Goal: Information Seeking & Learning: Find specific fact

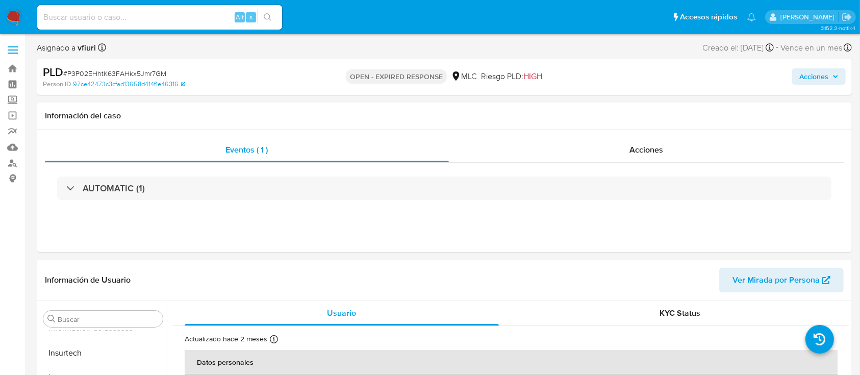
scroll to position [192, 0]
click at [120, 19] on input at bounding box center [159, 17] width 245 height 13
paste input "2532919126"
type input "2532919126"
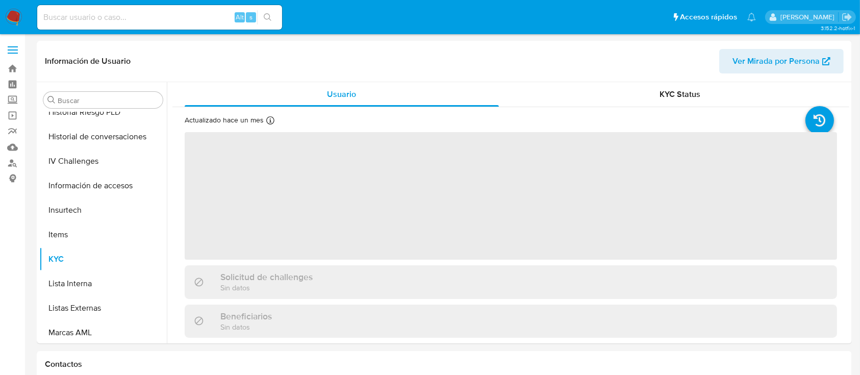
scroll to position [406, 0]
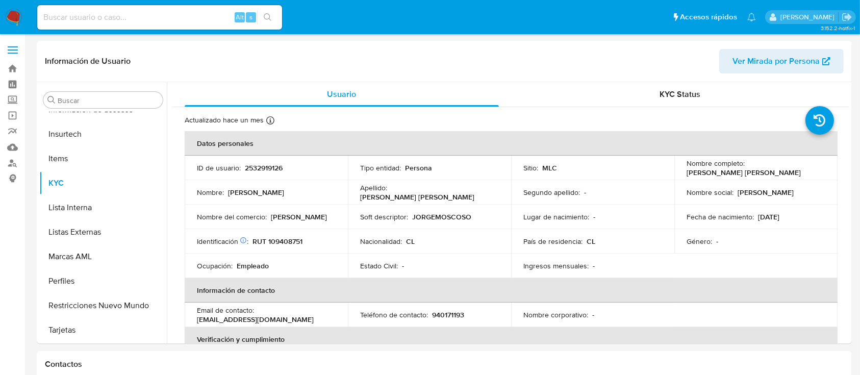
select select "10"
click at [264, 172] on p "2532919126" at bounding box center [264, 167] width 38 height 9
copy p "2532919126"
click at [282, 239] on p "RUT 109408751" at bounding box center [277, 241] width 50 height 9
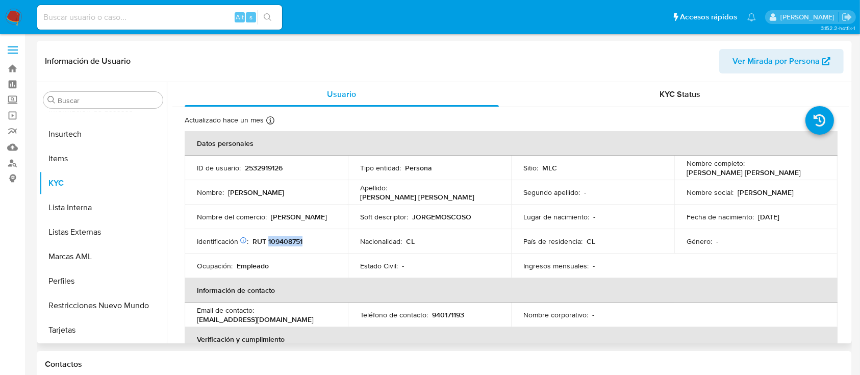
click at [282, 239] on p "RUT 109408751" at bounding box center [277, 241] width 50 height 9
copy p "109408751"
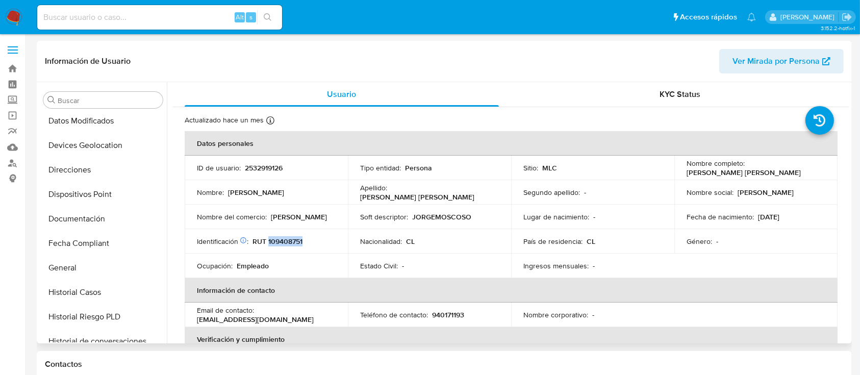
scroll to position [0, 0]
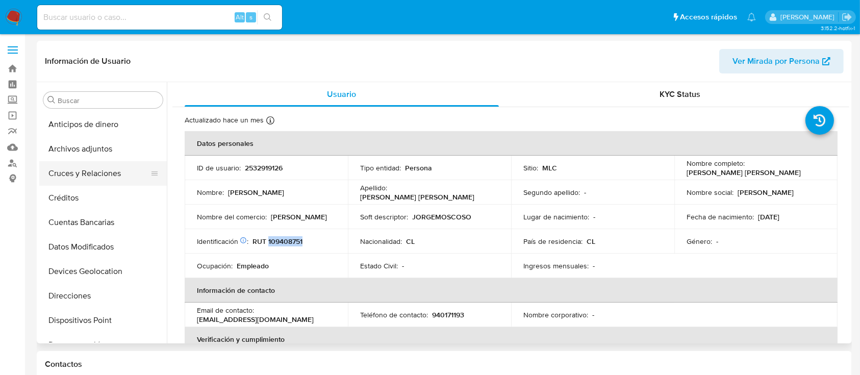
click at [107, 166] on button "Cruces y Relaciones" at bounding box center [98, 173] width 119 height 24
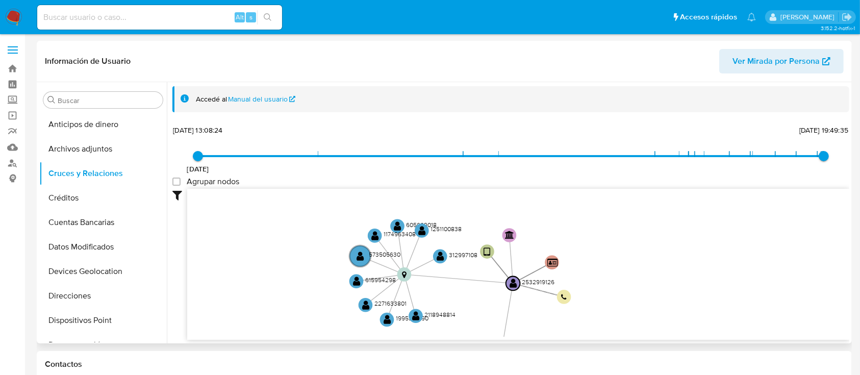
drag, startPoint x: 508, startPoint y: 240, endPoint x: 447, endPoint y: 295, distance: 82.3
click at [446, 299] on icon "phone-22e9e95a611b3c4f983edacf3d527829  phone-22e9e95a611b3c4f983edacf3d527829…" at bounding box center [518, 263] width 662 height 148
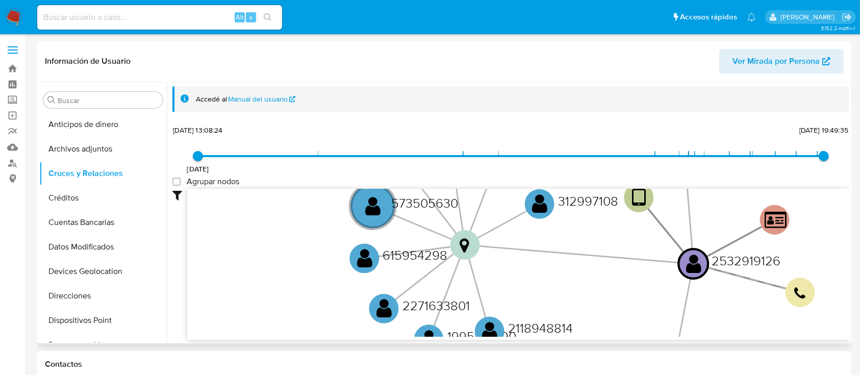
drag, startPoint x: 497, startPoint y: 272, endPoint x: 578, endPoint y: 267, distance: 81.2
click at [578, 267] on icon "phone-22e9e95a611b3c4f983edacf3d527829  phone-22e9e95a611b3c4f983edacf3d527829…" at bounding box center [518, 263] width 662 height 148
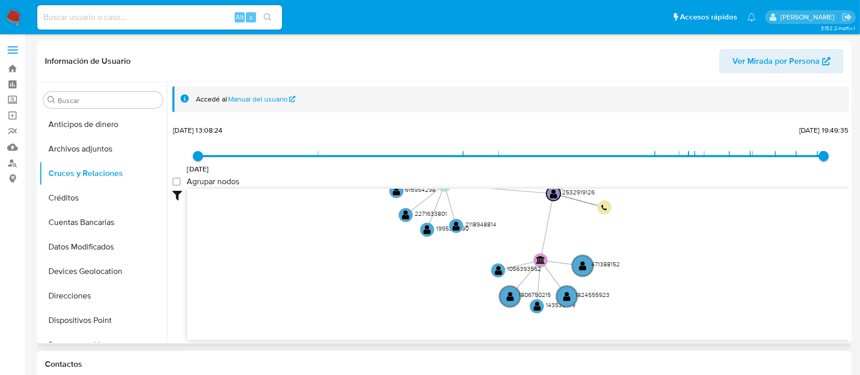
drag, startPoint x: 640, startPoint y: 269, endPoint x: 521, endPoint y: 198, distance: 138.1
click at [521, 198] on icon "phone-22e9e95a611b3c4f983edacf3d527829  phone-22e9e95a611b3c4f983edacf3d527829…" at bounding box center [518, 263] width 662 height 148
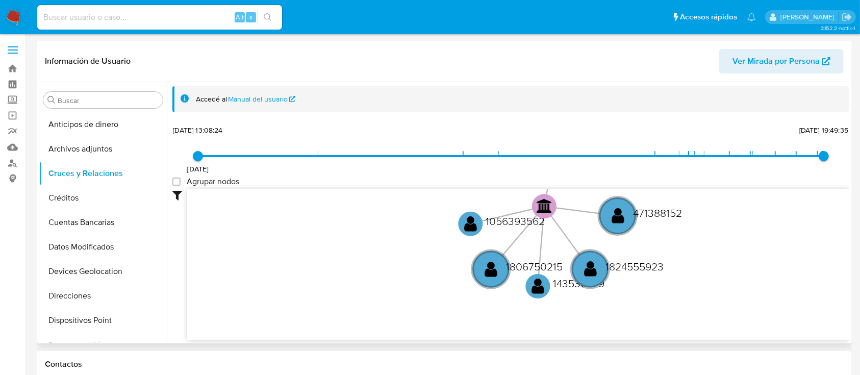
drag, startPoint x: 532, startPoint y: 210, endPoint x: 531, endPoint y: 174, distance: 35.7
click at [531, 174] on div "16/12/2021 16/12/2021, 13:08:24 15/7/2025, 19:49:35 Agrupar nodos Filtros Confi…" at bounding box center [510, 231] width 677 height 217
click at [469, 232] on text "" at bounding box center [470, 224] width 13 height 18
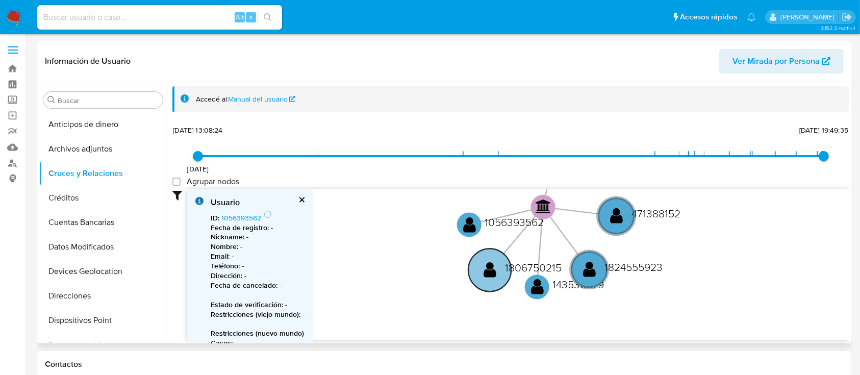
click at [475, 266] on circle at bounding box center [489, 269] width 43 height 43
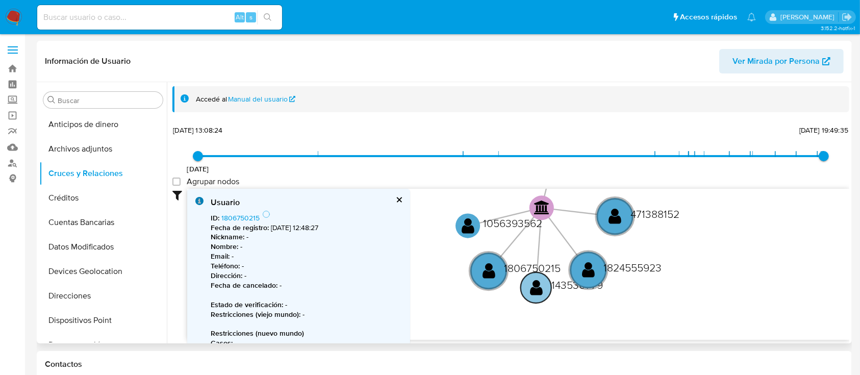
click at [543, 291] on circle at bounding box center [536, 287] width 31 height 31
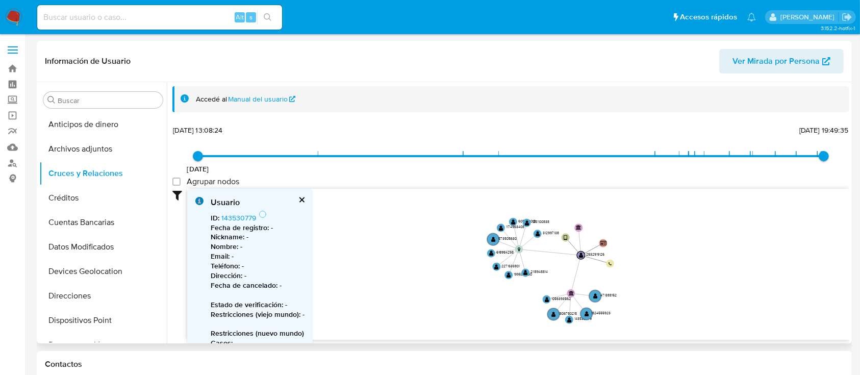
drag, startPoint x: 422, startPoint y: 254, endPoint x: 540, endPoint y: 309, distance: 129.8
click at [540, 310] on icon "phone-22e9e95a611b3c4f983edacf3d527829  phone-22e9e95a611b3c4f983edacf3d527829…" at bounding box center [518, 263] width 662 height 148
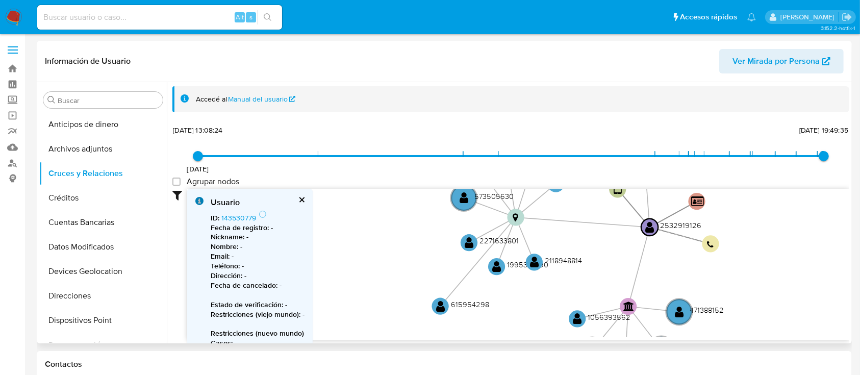
drag, startPoint x: 475, startPoint y: 271, endPoint x: 461, endPoint y: 298, distance: 30.1
click at [462, 303] on text "615954298" at bounding box center [470, 304] width 38 height 11
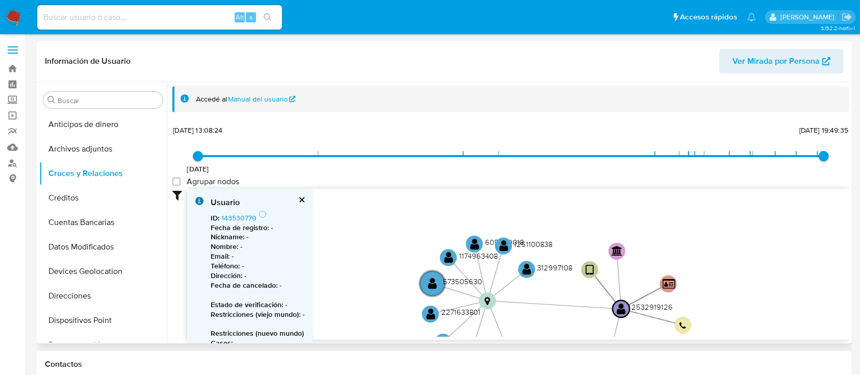
drag, startPoint x: 415, startPoint y: 247, endPoint x: 402, endPoint y: 310, distance: 64.6
click at [402, 310] on icon "phone-22e9e95a611b3c4f983edacf3d527829  phone-22e9e95a611b3c4f983edacf3d527829…" at bounding box center [518, 263] width 662 height 148
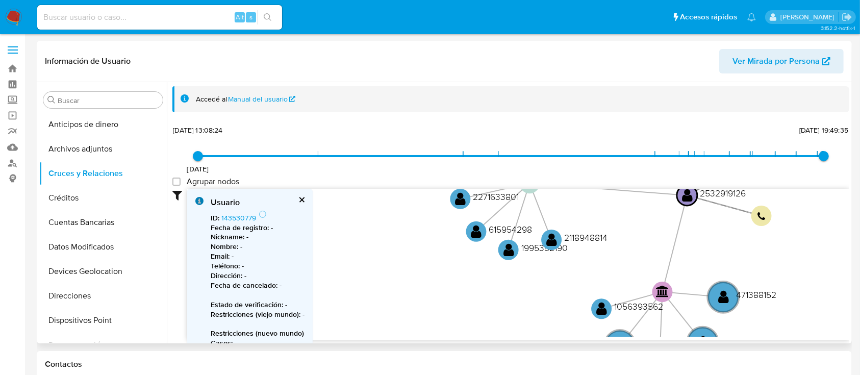
drag, startPoint x: 410, startPoint y: 283, endPoint x: 415, endPoint y: 180, distance: 102.6
click at [415, 180] on div "16/12/2021 16/12/2021, 13:08:24 15/7/2025, 19:49:35 Agrupar nodos Filtros Confi…" at bounding box center [510, 231] width 677 height 217
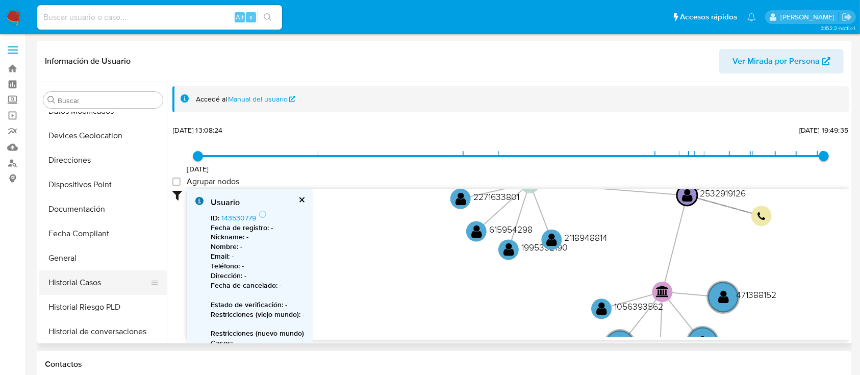
click at [86, 275] on button "Historial Casos" at bounding box center [98, 282] width 119 height 24
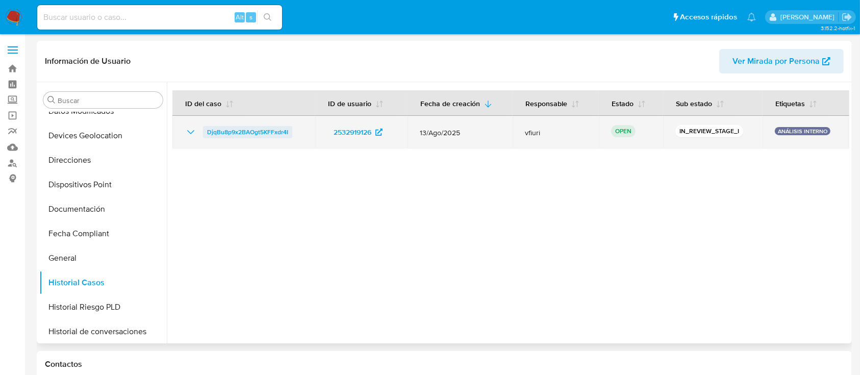
click at [226, 128] on span "DjqBu8p9x2BAOgt5KFFxdr4I" at bounding box center [247, 132] width 81 height 12
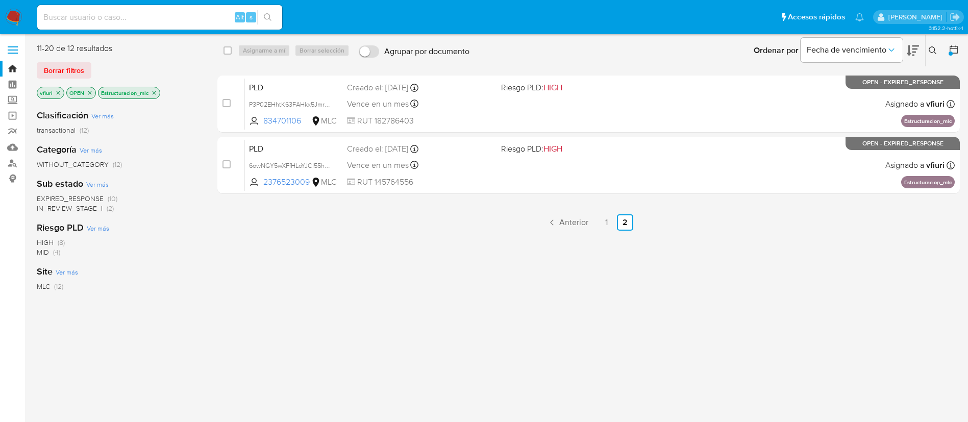
click at [196, 18] on input at bounding box center [159, 17] width 245 height 13
paste input "2532919126"
type input "2532919126"
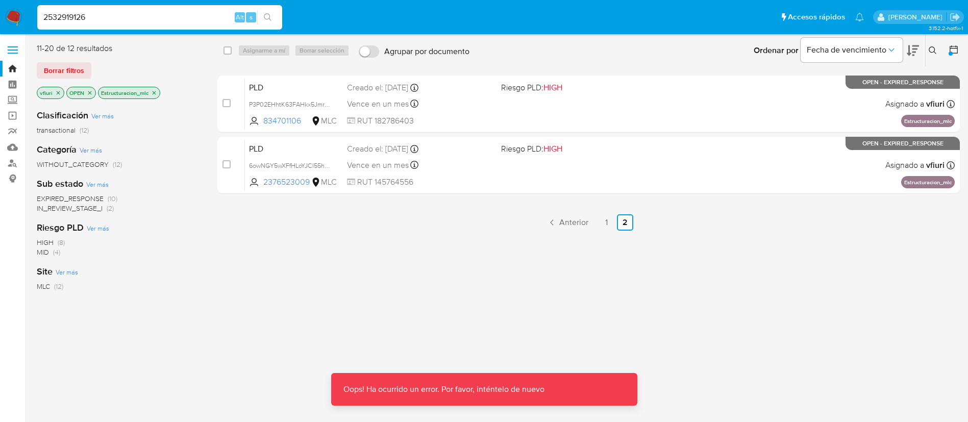
click at [110, 22] on input "2532919126" at bounding box center [159, 17] width 245 height 13
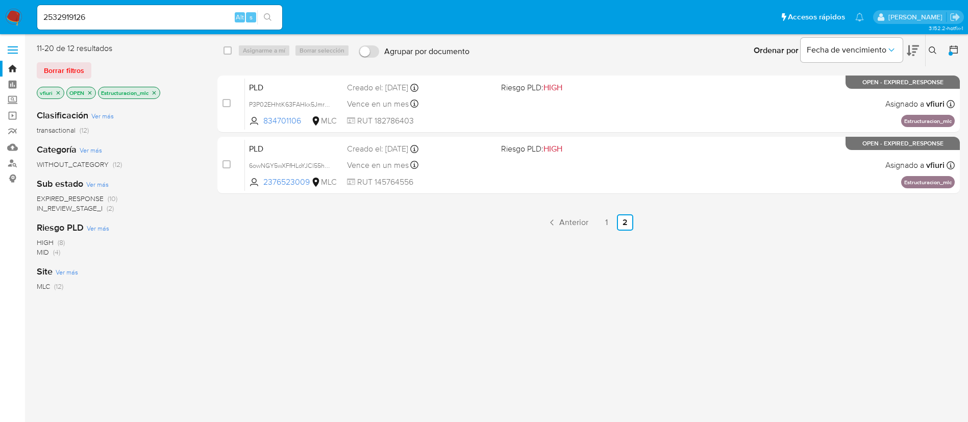
click at [149, 8] on div "2532919126 Alt s" at bounding box center [159, 17] width 245 height 24
click at [143, 17] on input "2532919126" at bounding box center [159, 17] width 245 height 13
click at [43, 15] on input "2532919126" at bounding box center [159, 17] width 245 height 13
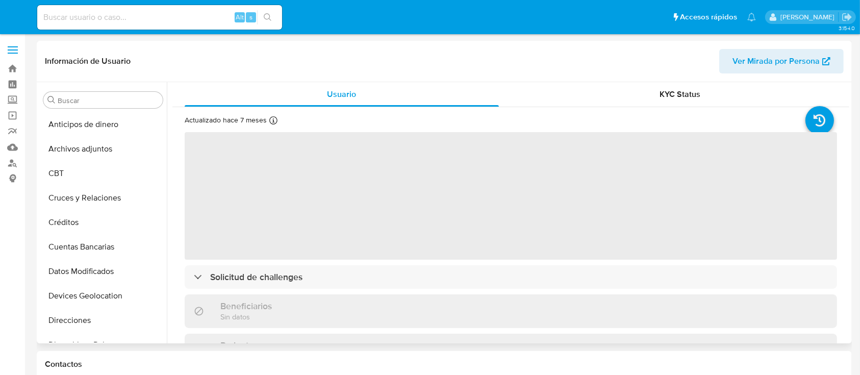
select select "10"
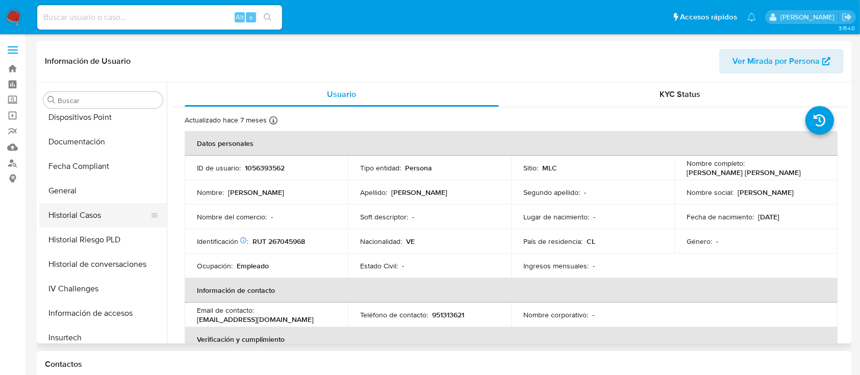
scroll to position [227, 0]
click at [86, 206] on button "Historial Casos" at bounding box center [98, 216] width 119 height 24
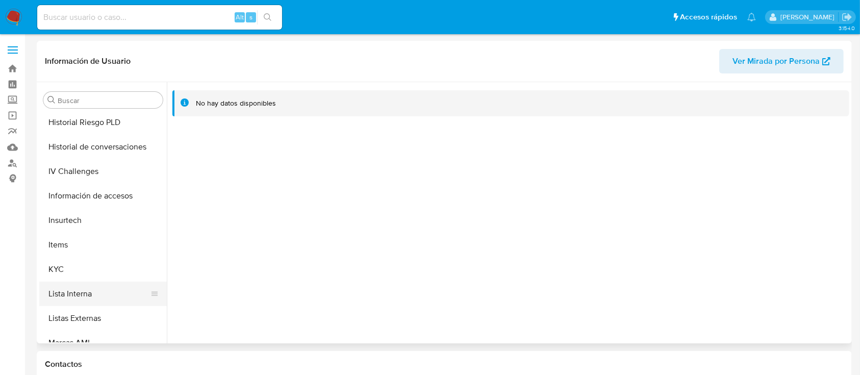
scroll to position [431, 0]
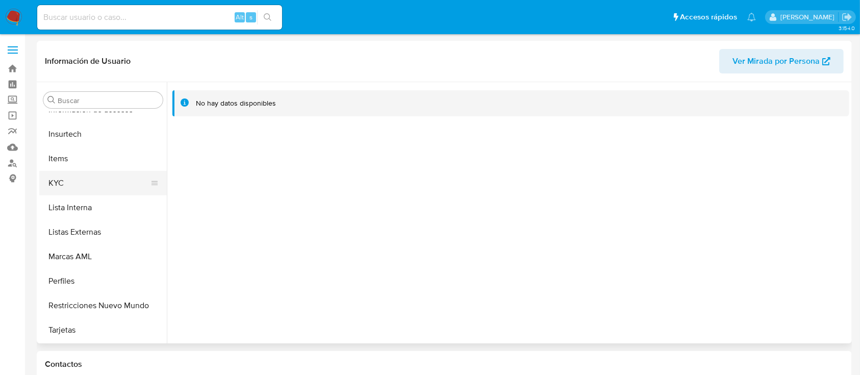
click at [74, 186] on button "KYC" at bounding box center [98, 183] width 119 height 24
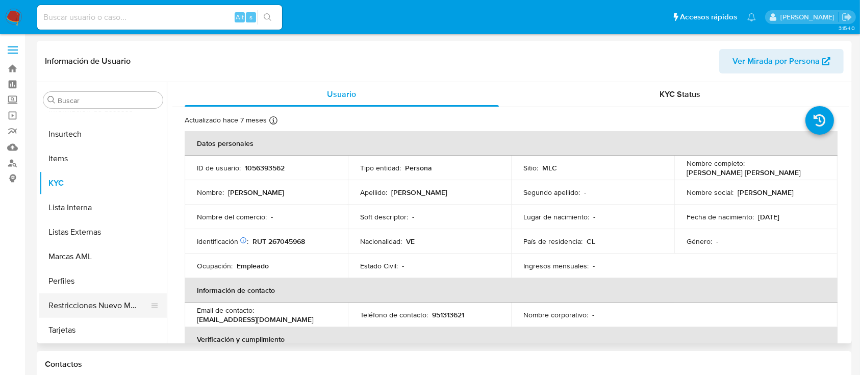
click at [95, 306] on button "Restricciones Nuevo Mundo" at bounding box center [98, 305] width 119 height 24
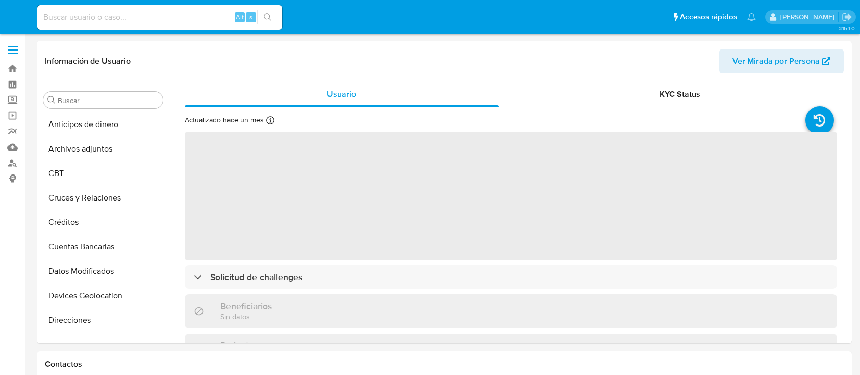
select select "10"
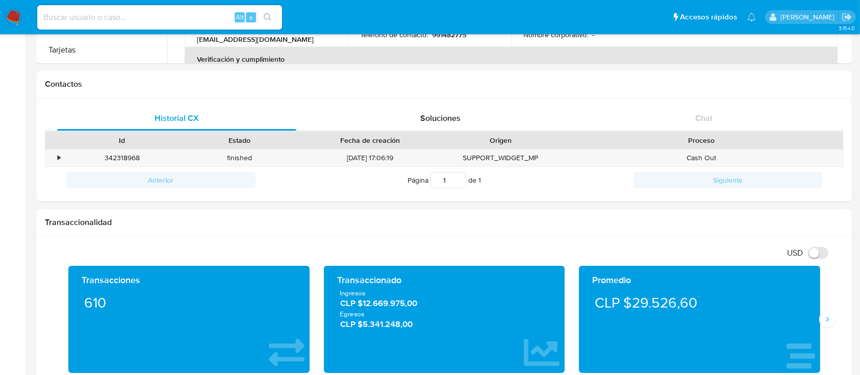
scroll to position [136, 0]
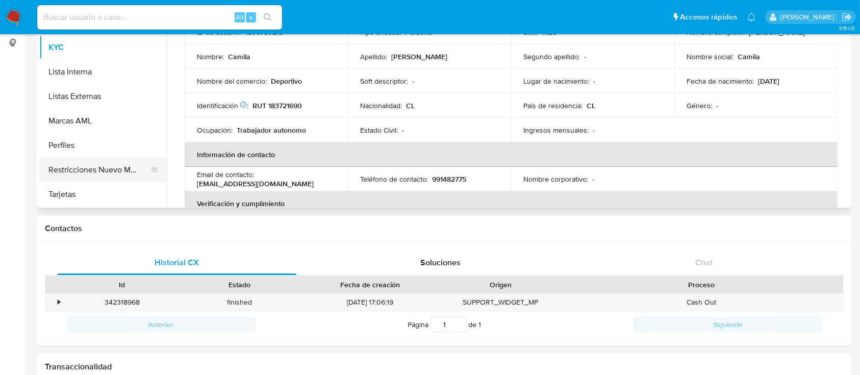
click at [90, 163] on button "Restricciones Nuevo Mundo" at bounding box center [98, 170] width 119 height 24
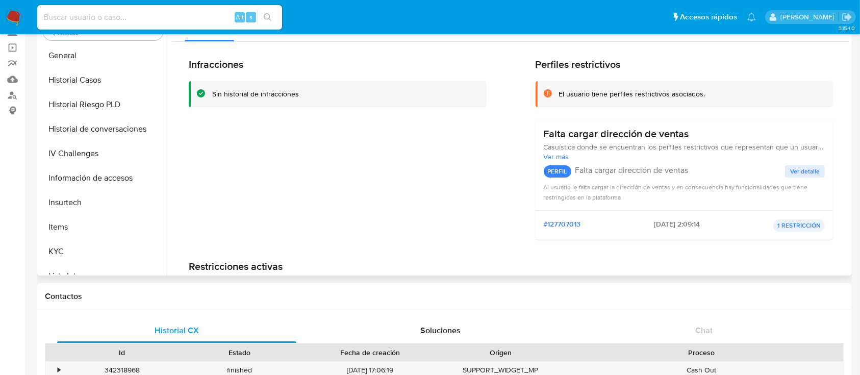
scroll to position [227, 0]
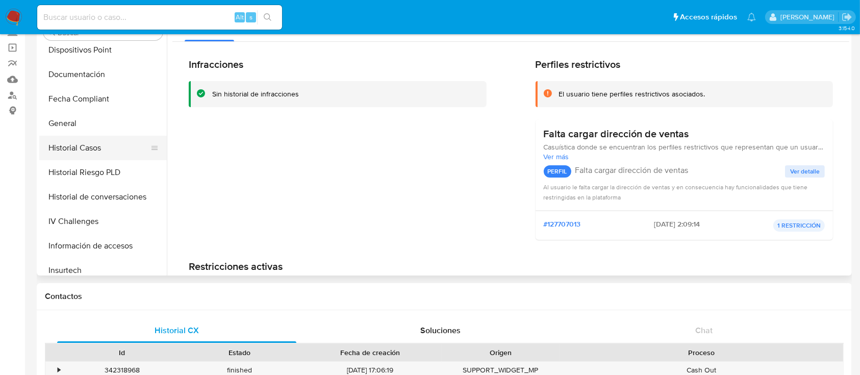
click at [80, 157] on button "Historial Casos" at bounding box center [98, 148] width 119 height 24
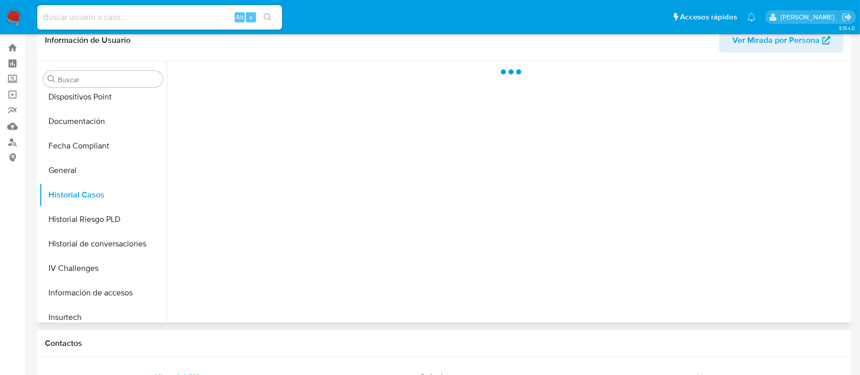
scroll to position [0, 0]
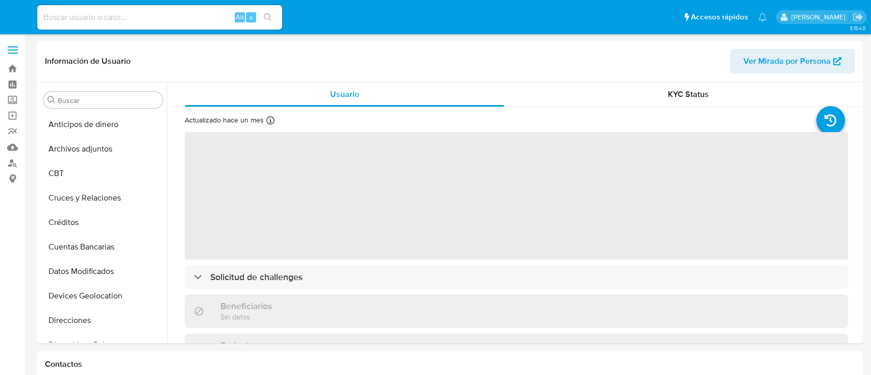
select select "10"
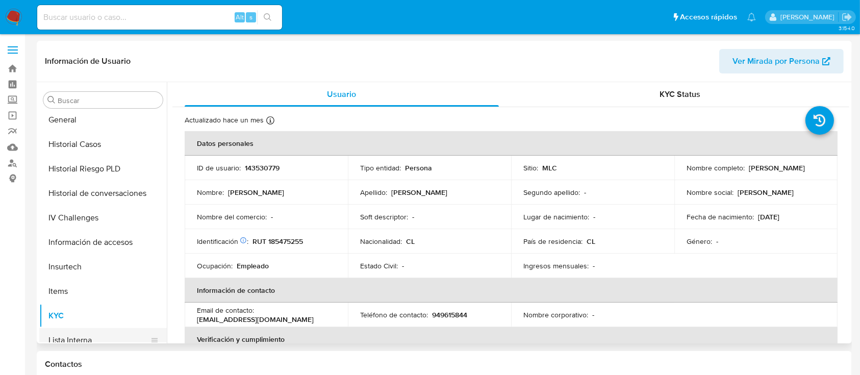
scroll to position [431, 0]
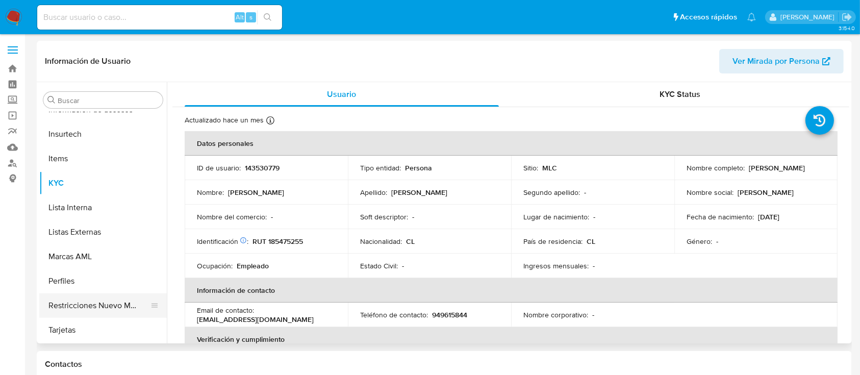
click at [99, 301] on button "Restricciones Nuevo Mundo" at bounding box center [98, 305] width 119 height 24
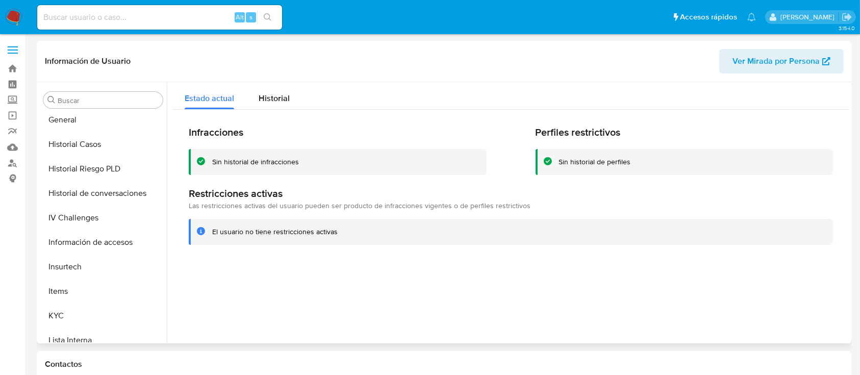
scroll to position [295, 0]
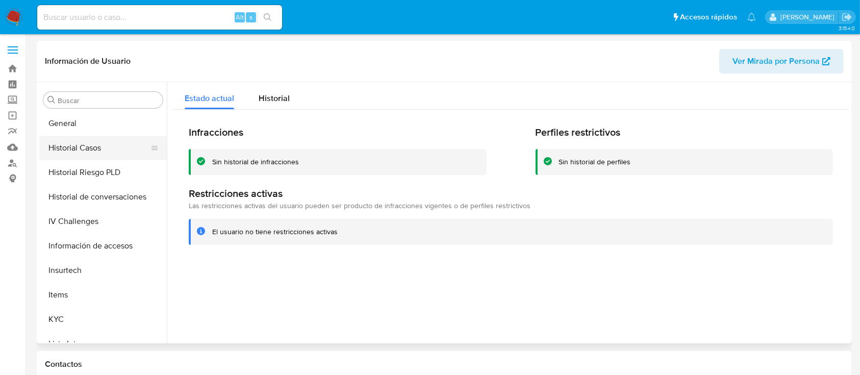
click at [110, 154] on button "Historial Casos" at bounding box center [98, 148] width 119 height 24
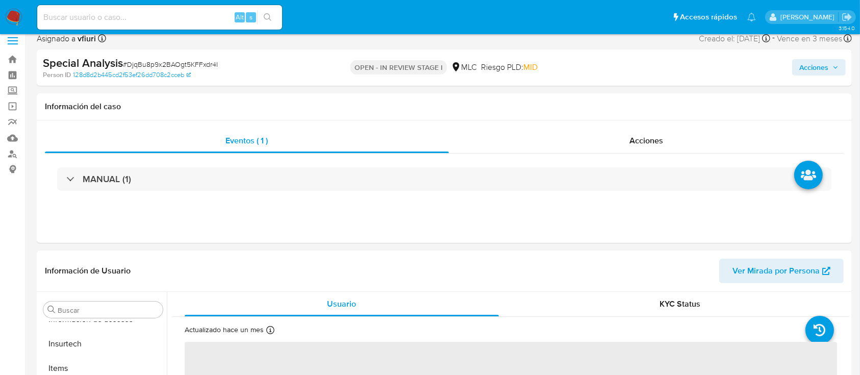
scroll to position [204, 0]
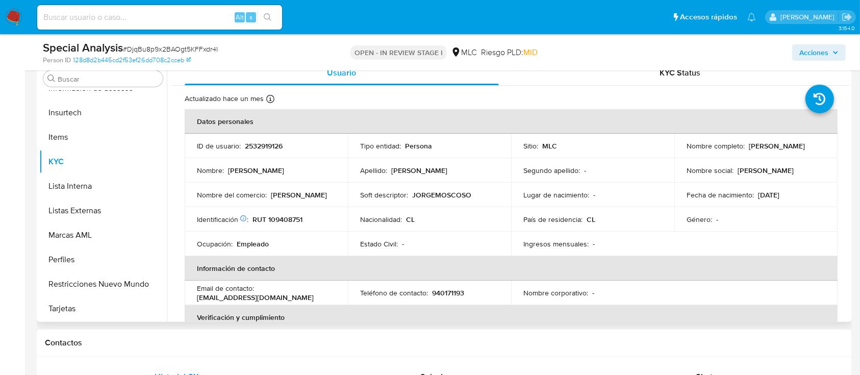
select select "10"
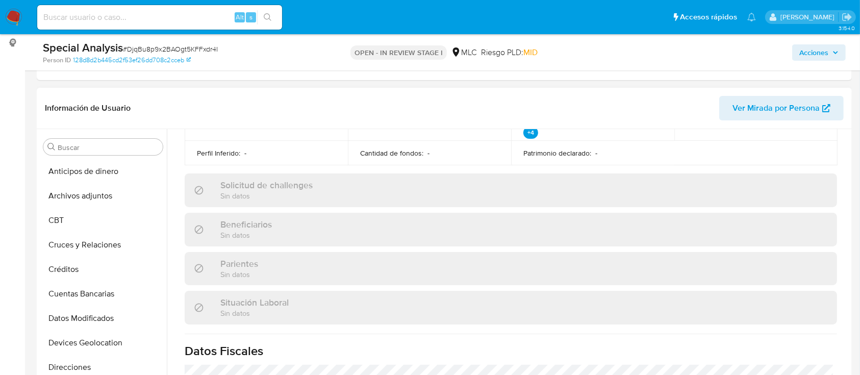
scroll to position [37, 0]
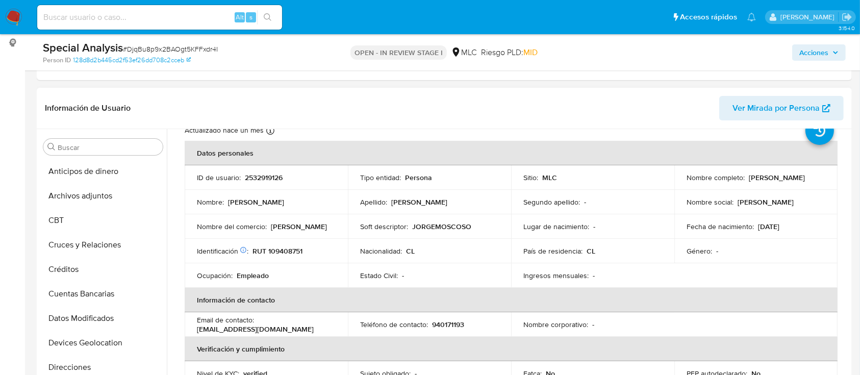
click at [265, 173] on p "2532919126" at bounding box center [264, 177] width 38 height 9
copy p "2532919126"
click at [291, 247] on p "RUT 109408751" at bounding box center [277, 250] width 50 height 9
